Goal: Information Seeking & Learning: Learn about a topic

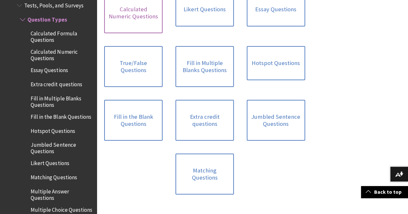
scroll to position [295, 0]
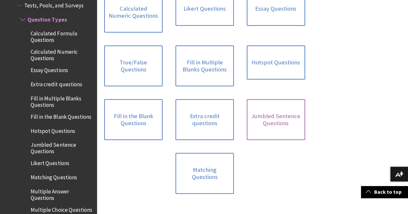
click at [284, 99] on link "Jumbled Sentence Questions" at bounding box center [276, 119] width 58 height 41
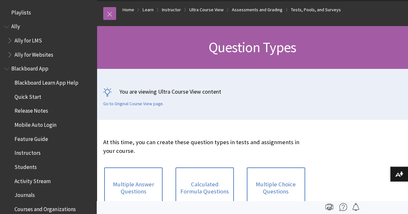
scroll to position [0, 0]
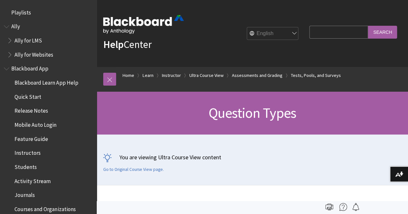
click at [333, 32] on input "Search Query" at bounding box center [338, 32] width 59 height 13
type input "example"
click at [368, 26] on input "Search" at bounding box center [382, 32] width 29 height 13
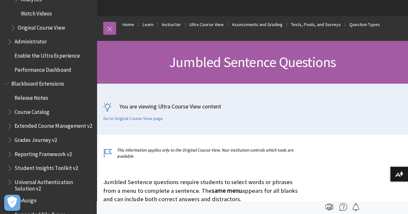
scroll to position [1429, 0]
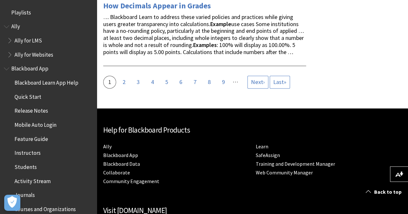
scroll to position [1629, 0]
